Goal: Information Seeking & Learning: Learn about a topic

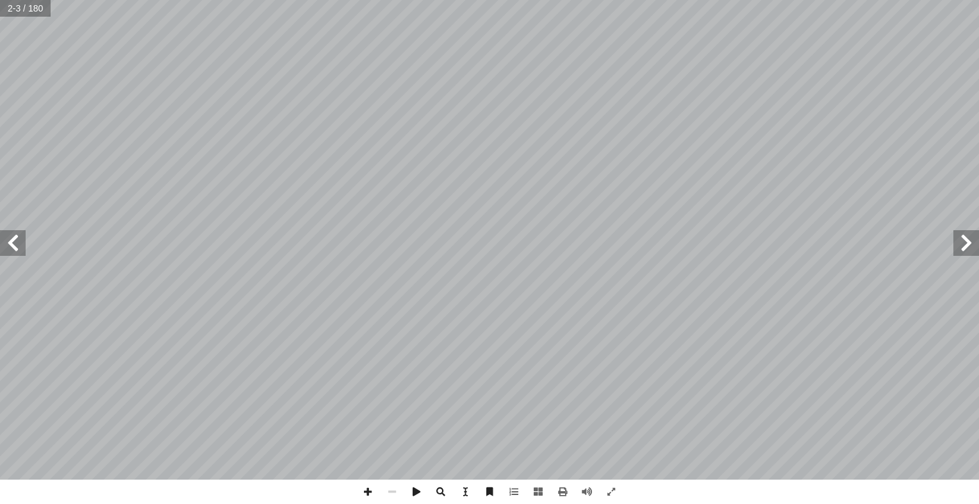
click at [15, 245] on span at bounding box center [13, 243] width 26 height 26
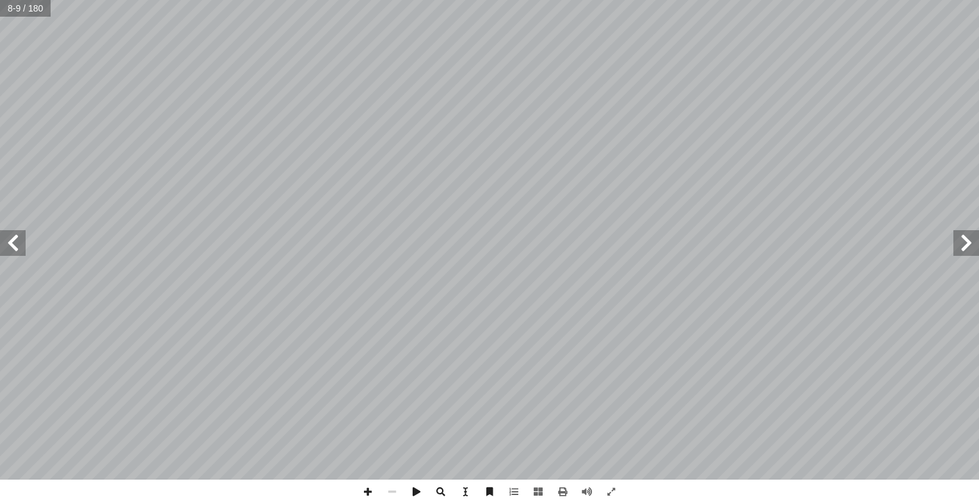
click at [967, 242] on span at bounding box center [966, 243] width 26 height 26
click at [21, 12] on input "text" at bounding box center [25, 8] width 51 height 17
type input "**"
click at [21, 242] on span at bounding box center [13, 243] width 26 height 26
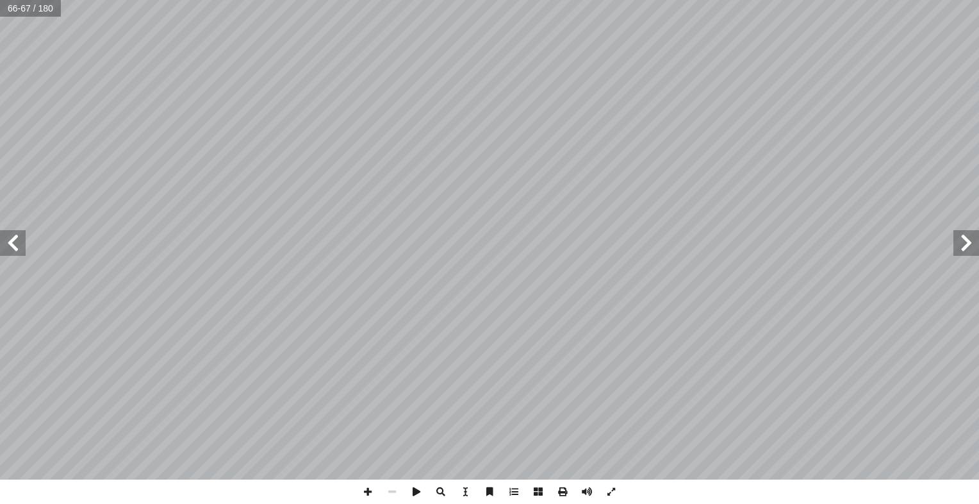
click at [21, 242] on span at bounding box center [13, 243] width 26 height 26
